Goal: Find specific page/section: Find specific page/section

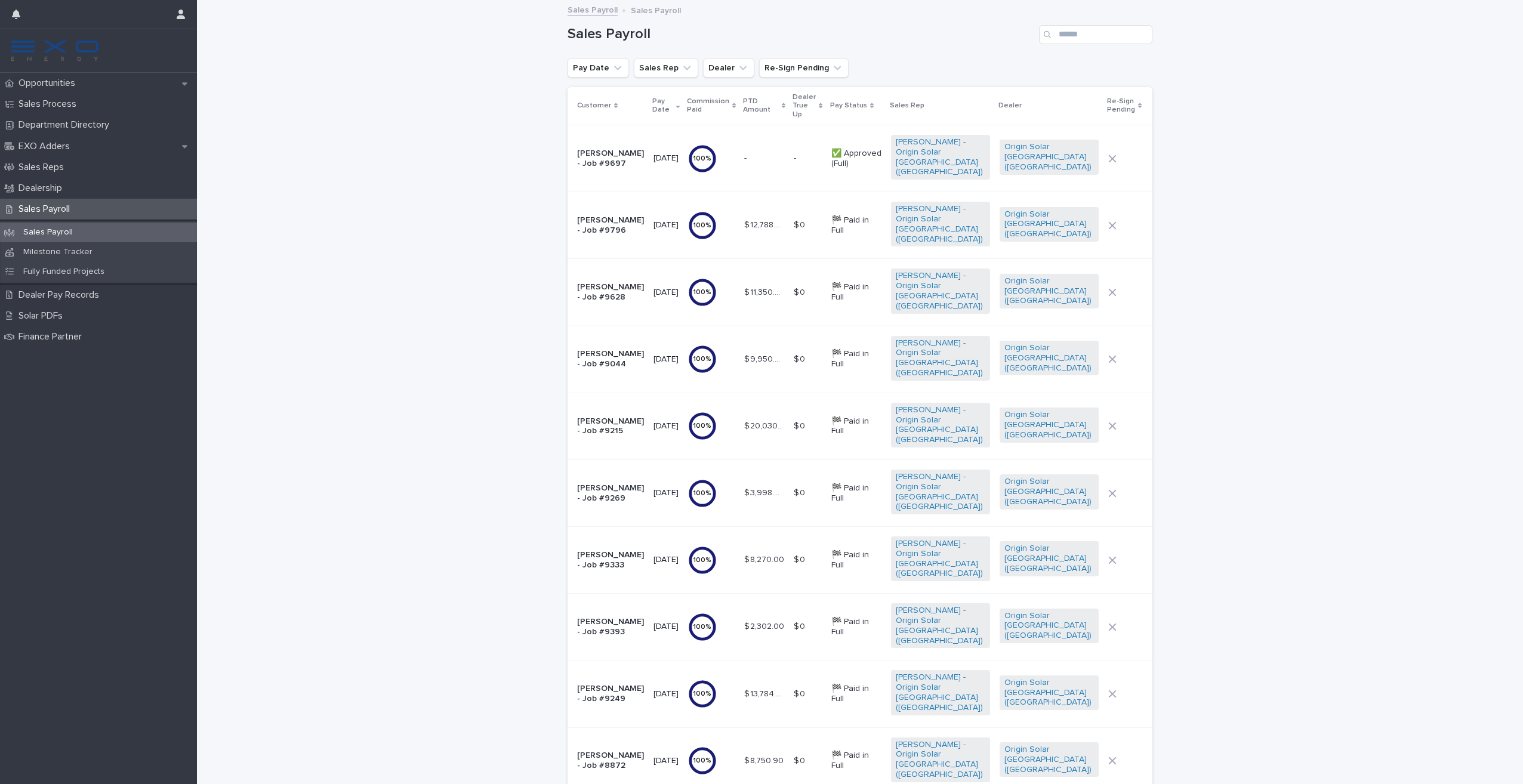
click at [640, 148] on td "[PERSON_NAME] - Job #9697" at bounding box center [608, 158] width 82 height 67
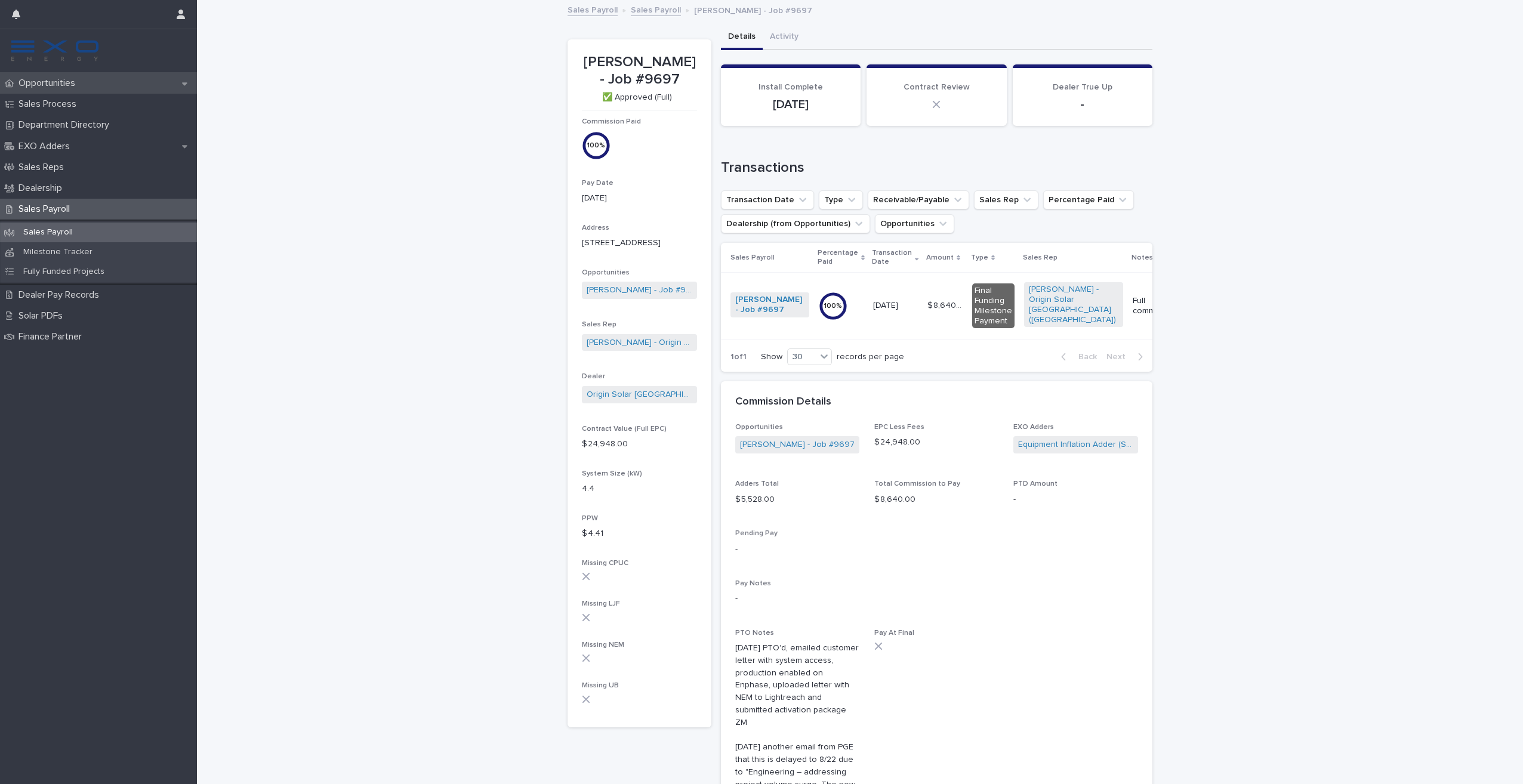
click at [89, 80] on div "Opportunities" at bounding box center [98, 84] width 197 height 21
